Goal: Information Seeking & Learning: Compare options

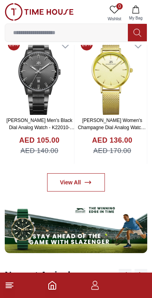
scroll to position [346, 0]
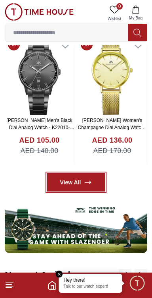
click at [87, 181] on icon at bounding box center [88, 182] width 6 height 3
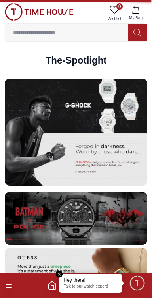
scroll to position [1495, 0]
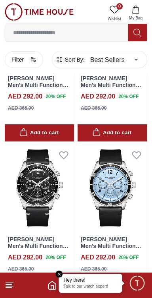
scroll to position [1406, 0]
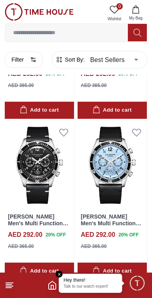
scroll to position [1419, 0]
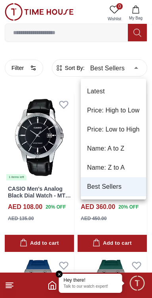
click at [127, 129] on li "Price: Low to High" at bounding box center [113, 129] width 65 height 19
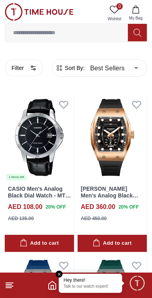
type input "*"
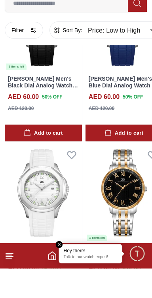
scroll to position [1486, 0]
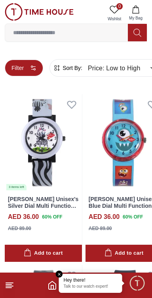
click at [25, 64] on button "Filter" at bounding box center [24, 68] width 38 height 17
